Goal: Information Seeking & Learning: Learn about a topic

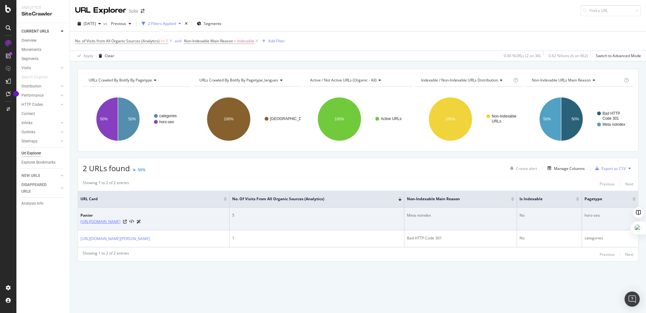
click at [107, 219] on link "[URL][DOMAIN_NAME]" at bounding box center [100, 221] width 40 height 6
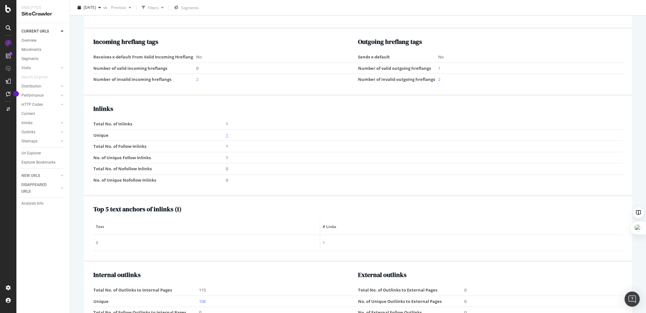
scroll to position [567, 0]
click at [226, 134] on link "1" at bounding box center [227, 136] width 2 height 6
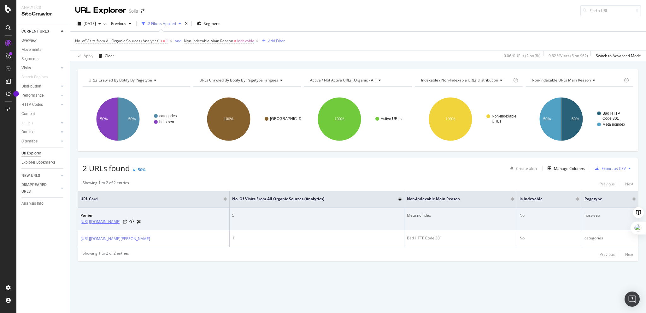
drag, startPoint x: 152, startPoint y: 221, endPoint x: 81, endPoint y: 221, distance: 71.0
click at [81, 221] on div "[URL][DOMAIN_NAME]" at bounding box center [110, 221] width 61 height 7
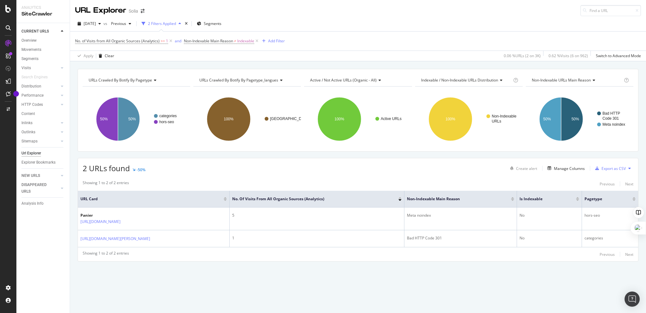
copy link "[URL][DOMAIN_NAME]"
